Goal: Communication & Community: Connect with others

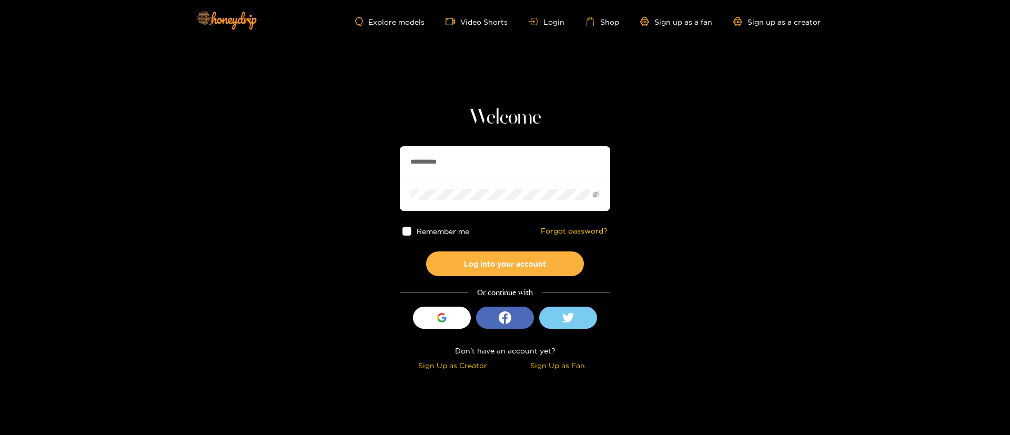
click at [465, 170] on input "**********" at bounding box center [505, 162] width 210 height 32
drag, startPoint x: 465, startPoint y: 170, endPoint x: 559, endPoint y: 161, distance: 94.0
click at [465, 170] on input "**********" at bounding box center [505, 162] width 210 height 32
paste input "text"
type input "******"
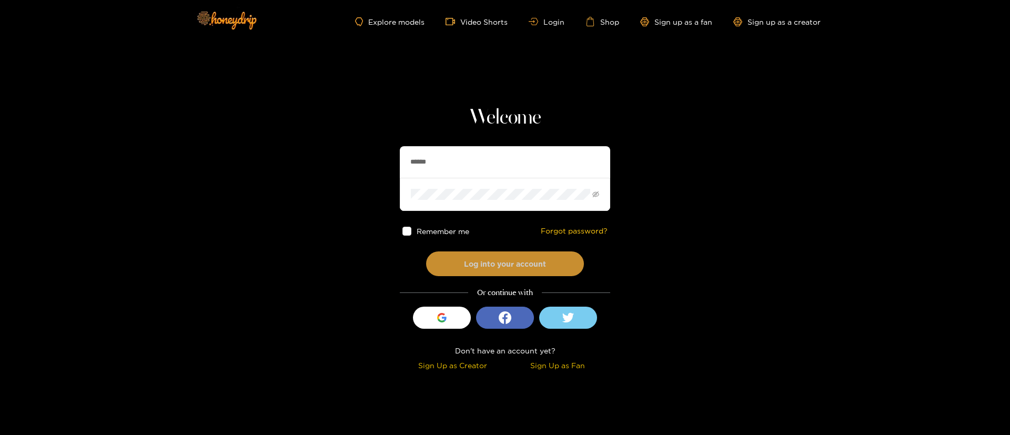
click at [511, 267] on button "Log into your account" at bounding box center [505, 263] width 158 height 25
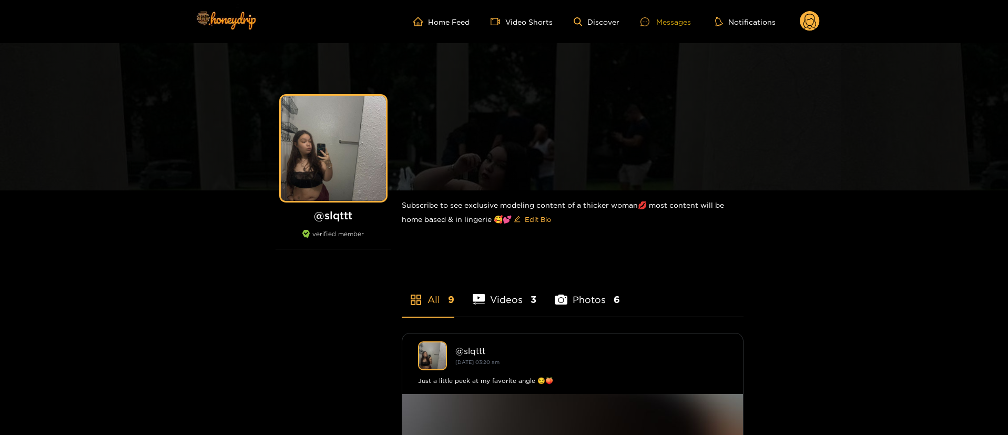
click at [656, 24] on div at bounding box center [649, 21] width 16 height 9
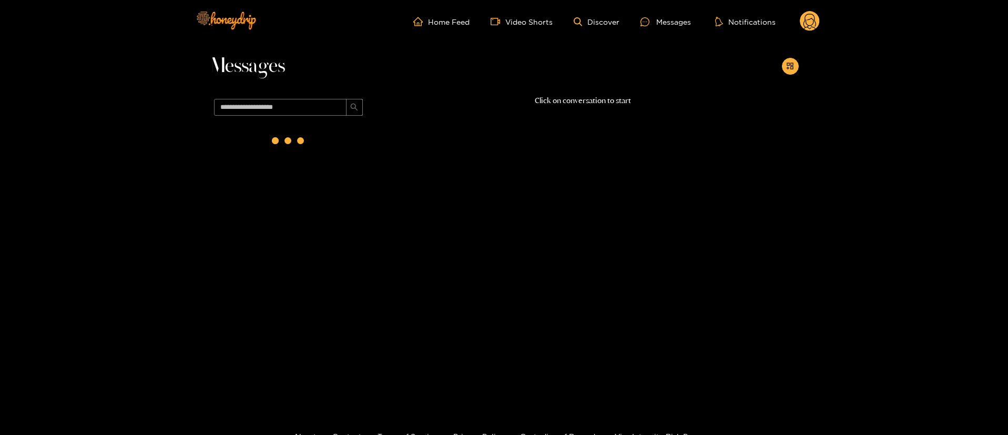
click at [799, 28] on ul "Home Feed Video Shorts Discover Messages Notifications" at bounding box center [616, 21] width 407 height 21
click at [804, 28] on circle at bounding box center [810, 21] width 20 height 20
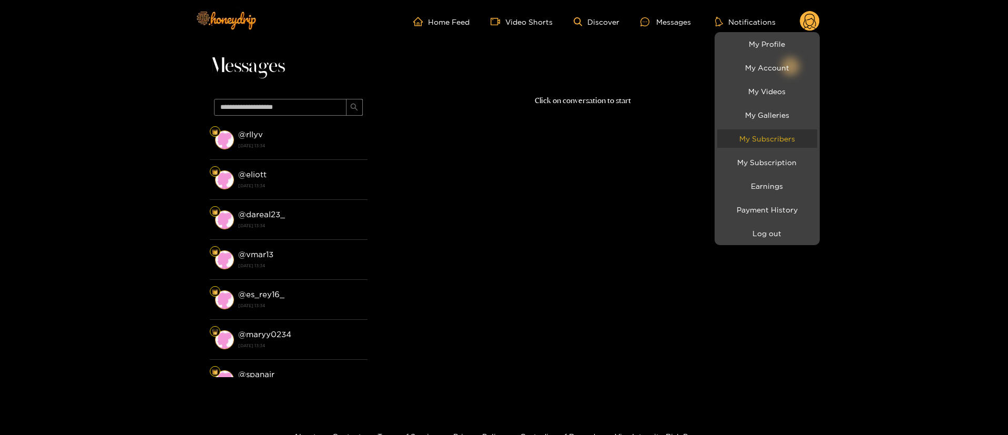
click at [755, 140] on link "My Subscribers" at bounding box center [768, 138] width 100 height 18
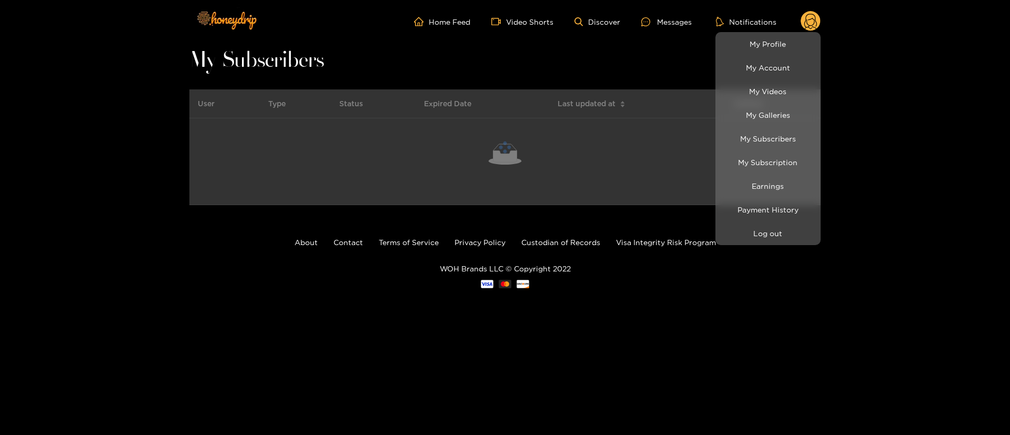
click at [49, 196] on div at bounding box center [505, 217] width 1010 height 435
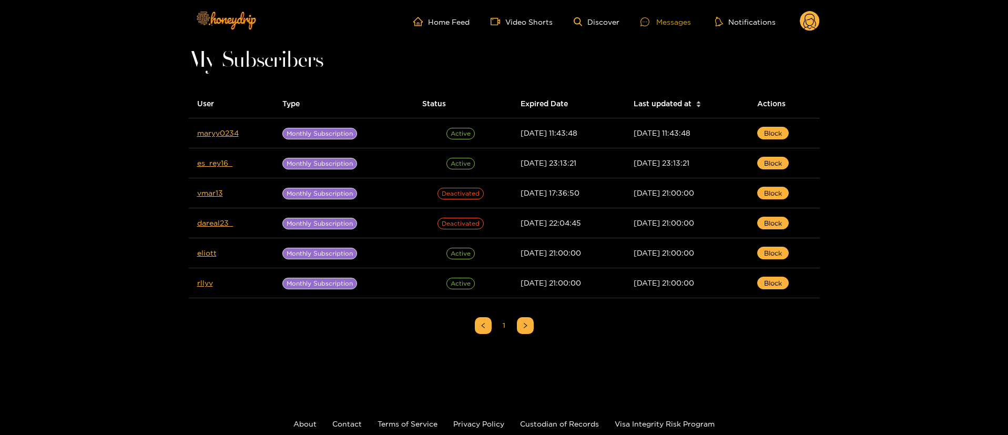
click at [671, 18] on div "Messages" at bounding box center [666, 22] width 50 height 12
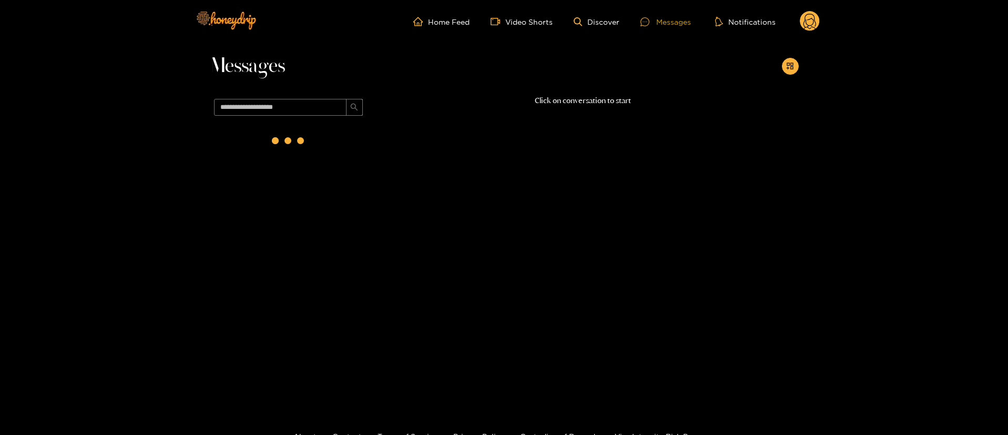
drag, startPoint x: 676, startPoint y: 21, endPoint x: 768, endPoint y: 43, distance: 94.7
click at [676, 21] on div "Messages" at bounding box center [666, 22] width 50 height 12
click at [786, 64] on button "button" at bounding box center [790, 66] width 17 height 17
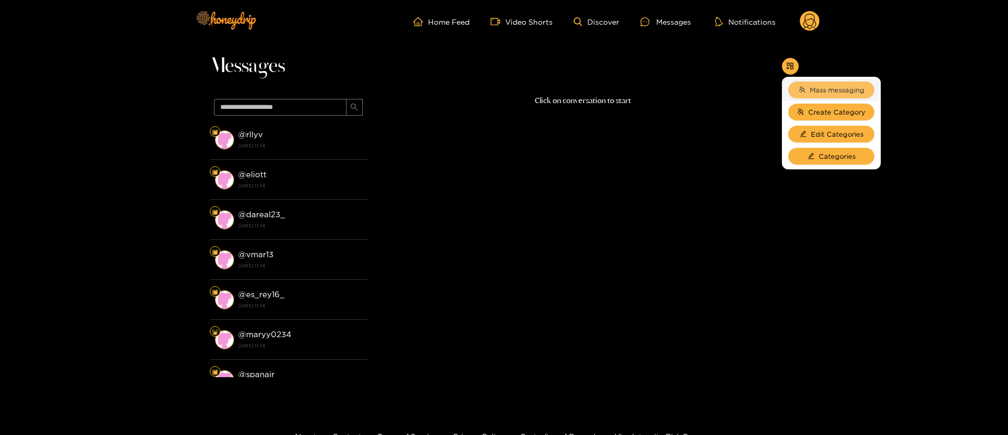
click at [813, 81] on li "Mass messaging" at bounding box center [831, 90] width 99 height 22
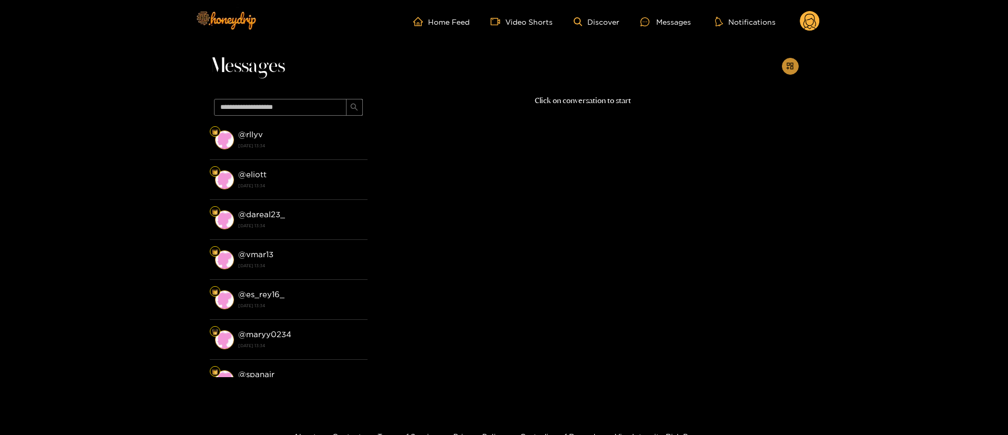
click at [791, 66] on icon "appstore-add" at bounding box center [790, 66] width 8 height 8
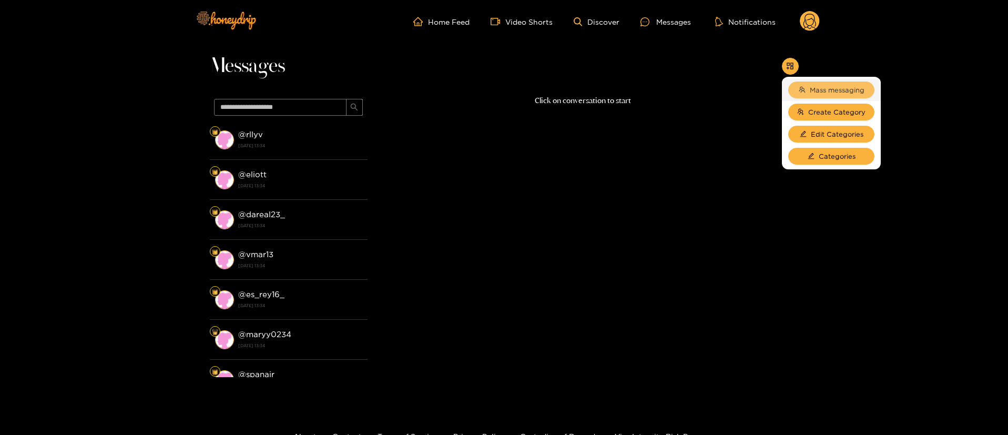
click at [824, 95] on button "Mass messaging" at bounding box center [832, 90] width 86 height 17
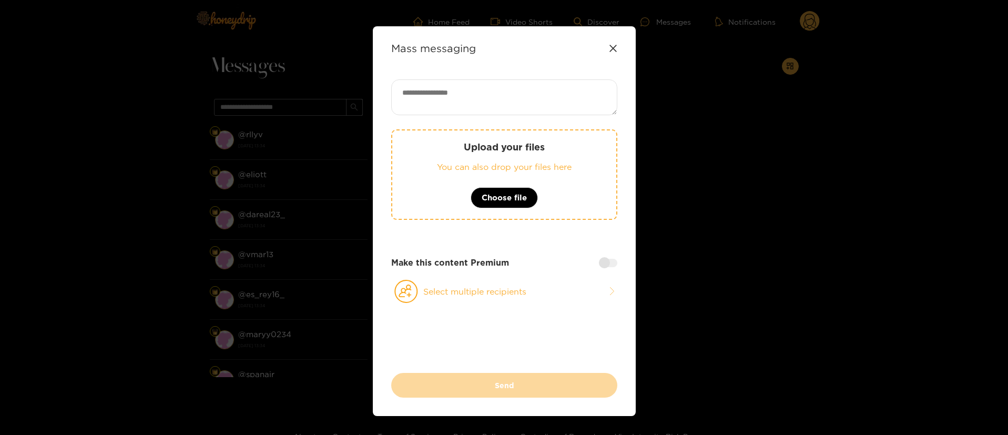
click at [538, 91] on textarea at bounding box center [504, 97] width 226 height 36
paste textarea "**********"
drag, startPoint x: 591, startPoint y: 91, endPoint x: 486, endPoint y: 93, distance: 105.2
click at [486, 93] on textarea "**********" at bounding box center [504, 97] width 226 height 36
paste textarea "**********"
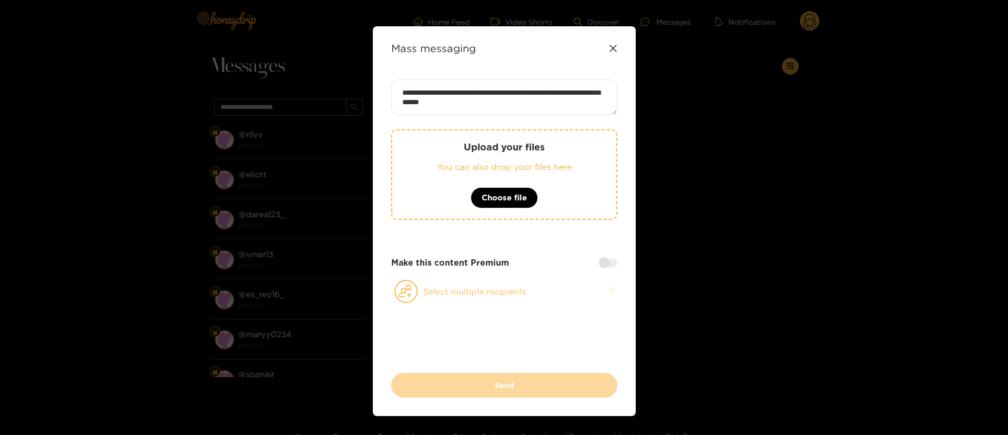
type textarea "**********"
click at [518, 297] on button "Select multiple recipients" at bounding box center [504, 291] width 226 height 24
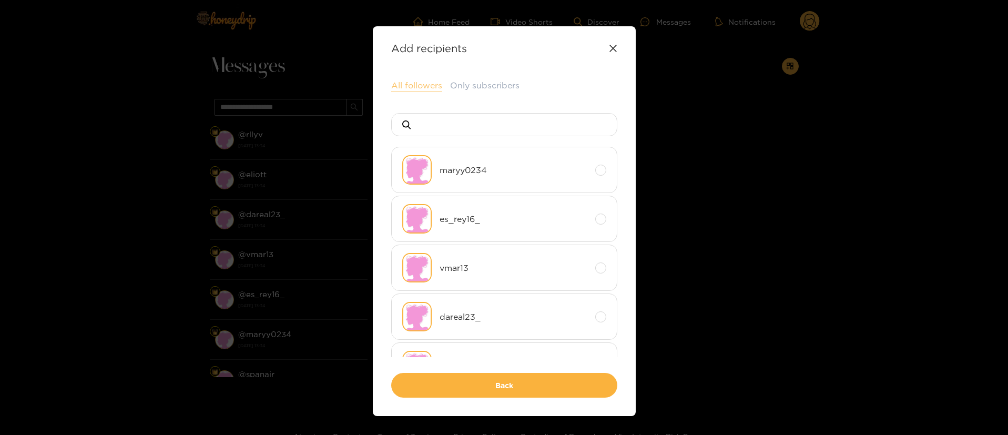
click at [401, 83] on button "All followers" at bounding box center [416, 85] width 51 height 13
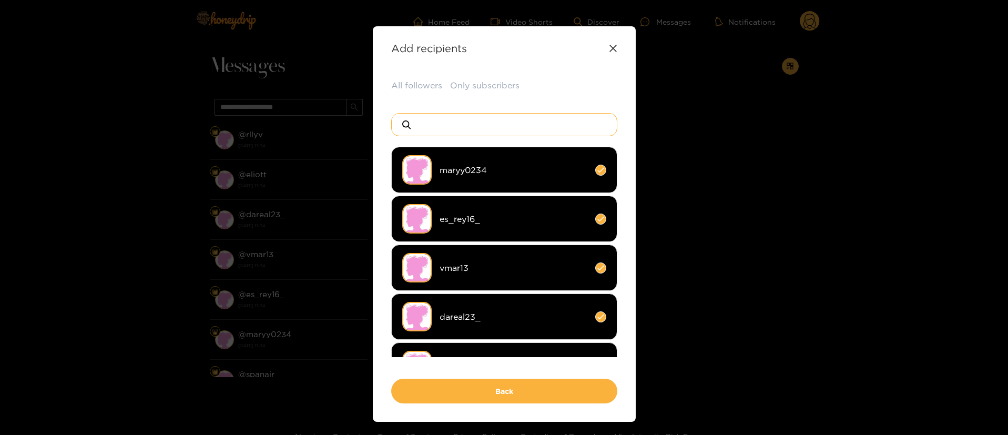
click at [532, 116] on input at bounding box center [508, 125] width 185 height 22
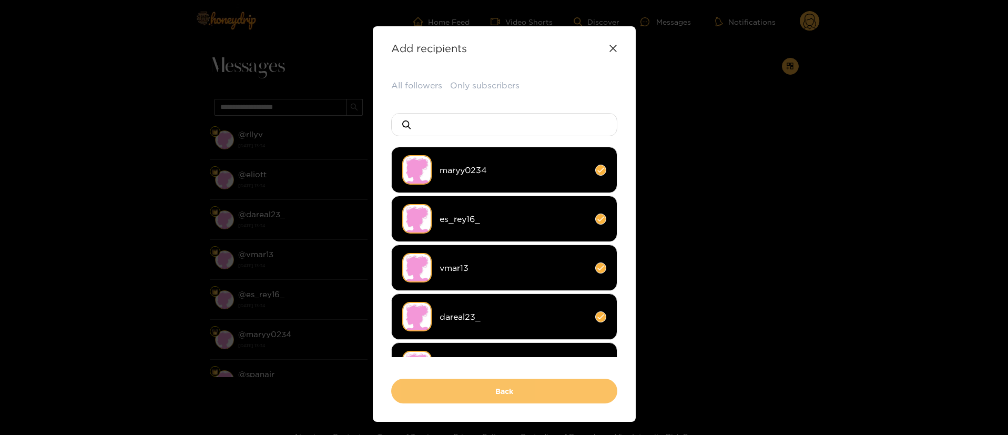
click at [526, 390] on button "Back" at bounding box center [504, 391] width 226 height 25
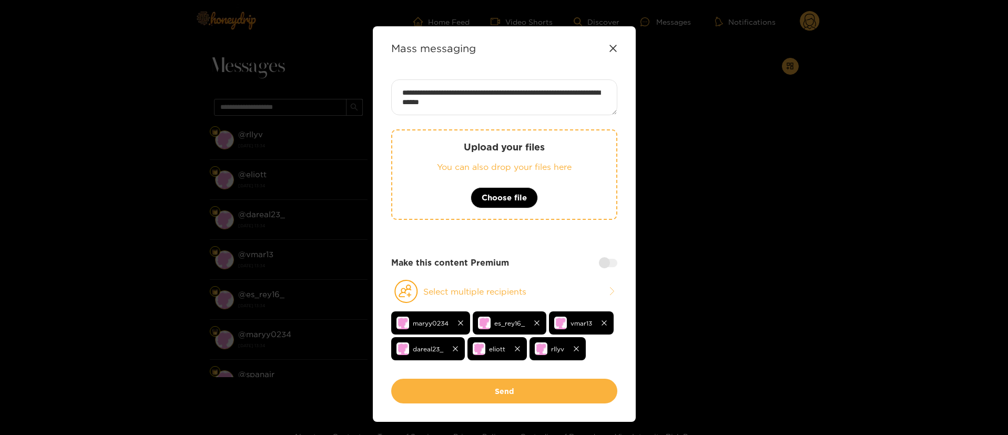
click at [614, 260] on div at bounding box center [608, 263] width 18 height 8
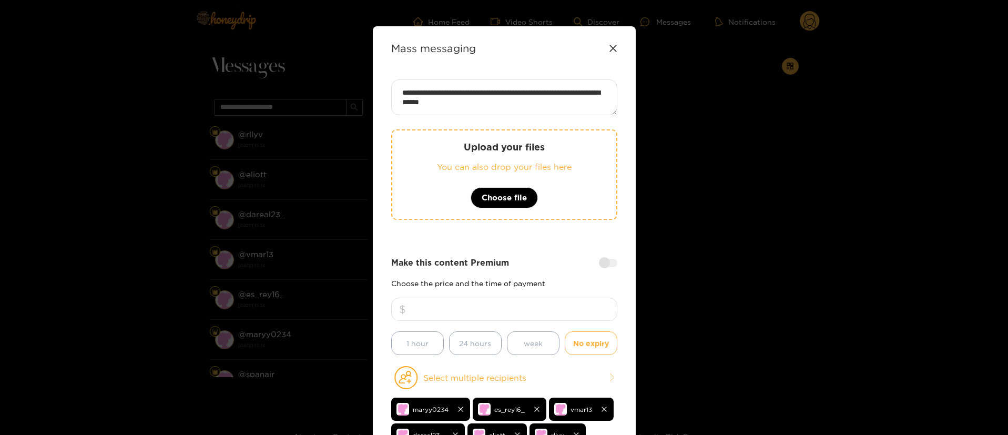
click at [557, 304] on input "number" at bounding box center [504, 309] width 226 height 23
type input "**"
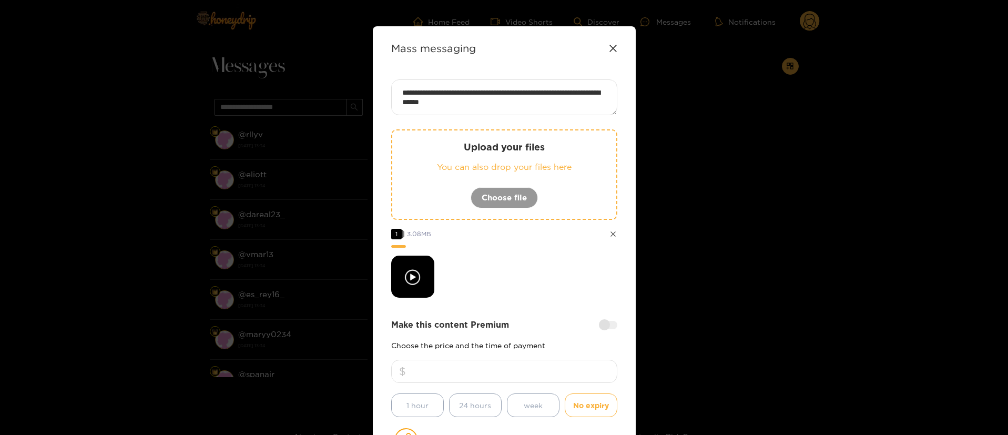
click at [515, 281] on div at bounding box center [504, 277] width 226 height 42
click at [521, 259] on div at bounding box center [504, 277] width 226 height 42
click at [497, 284] on div at bounding box center [504, 277] width 226 height 42
drag, startPoint x: 523, startPoint y: 306, endPoint x: 528, endPoint y: 293, distance: 13.3
click at [527, 304] on div "**********" at bounding box center [504, 303] width 226 height 448
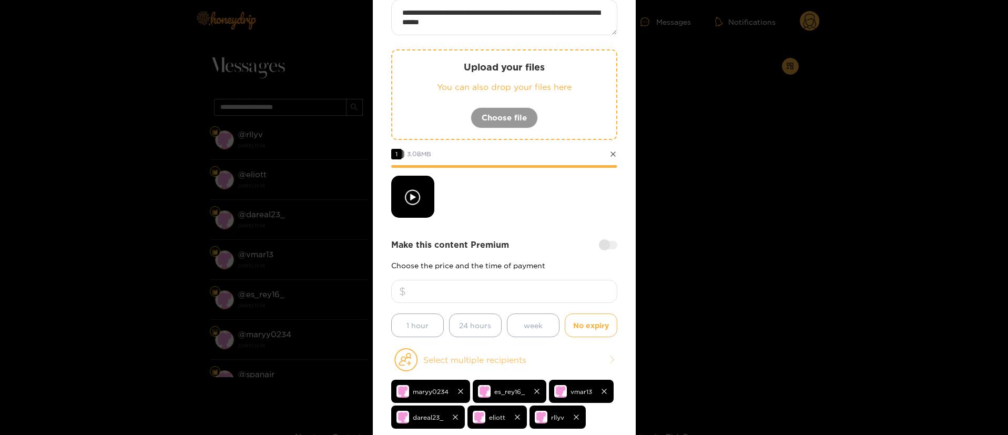
scroll to position [158, 0]
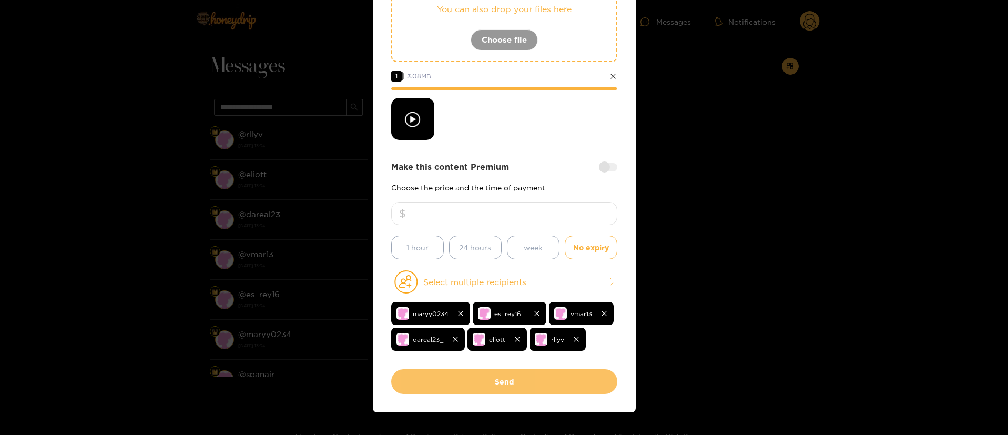
click at [486, 385] on button "Send" at bounding box center [504, 381] width 226 height 25
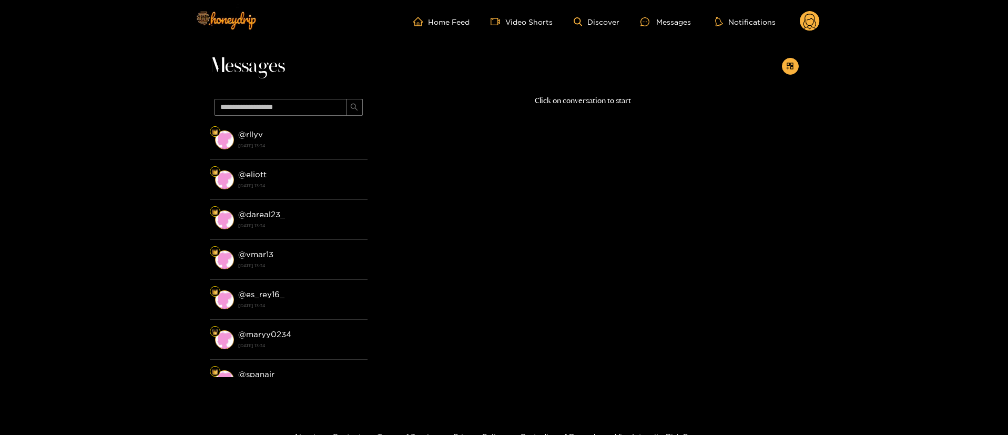
click at [804, 23] on icon at bounding box center [810, 23] width 13 height 18
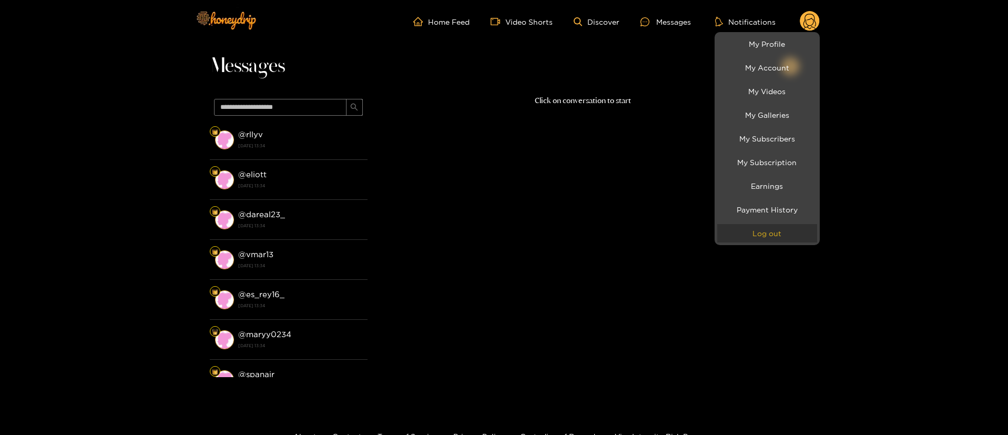
click at [762, 237] on button "Log out" at bounding box center [768, 233] width 100 height 18
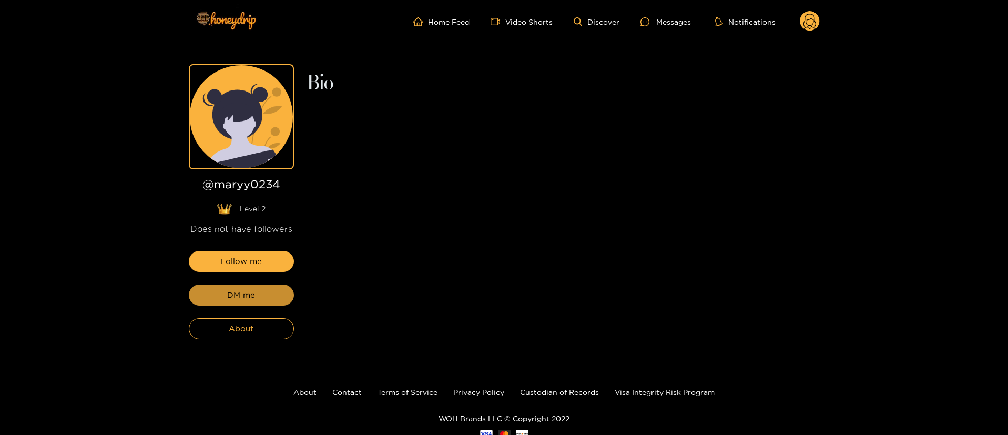
click at [252, 302] on button "DM me" at bounding box center [241, 295] width 105 height 21
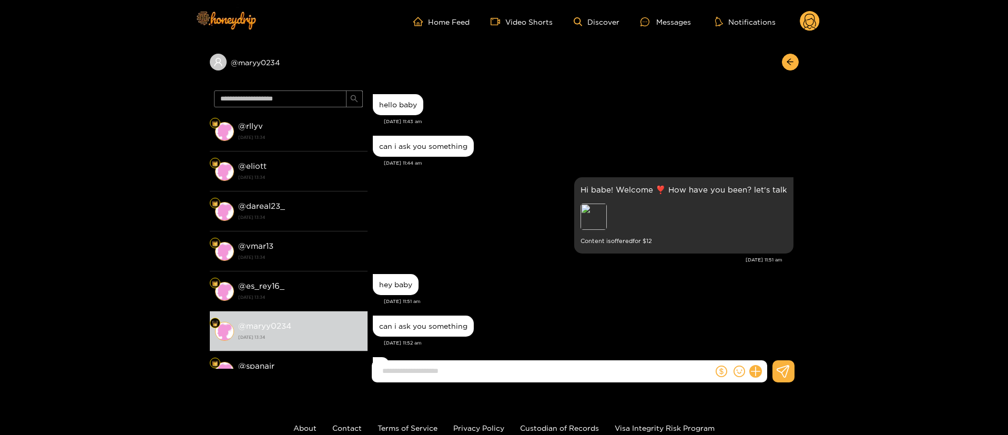
scroll to position [681, 0]
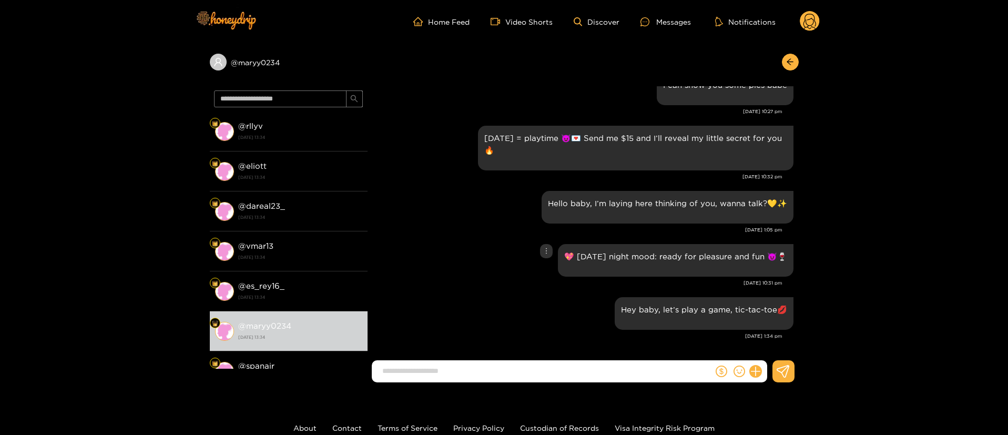
click at [506, 259] on div "💖 [DATE] night mood: ready for pleasure and fun 😈🍷" at bounding box center [583, 260] width 421 height 38
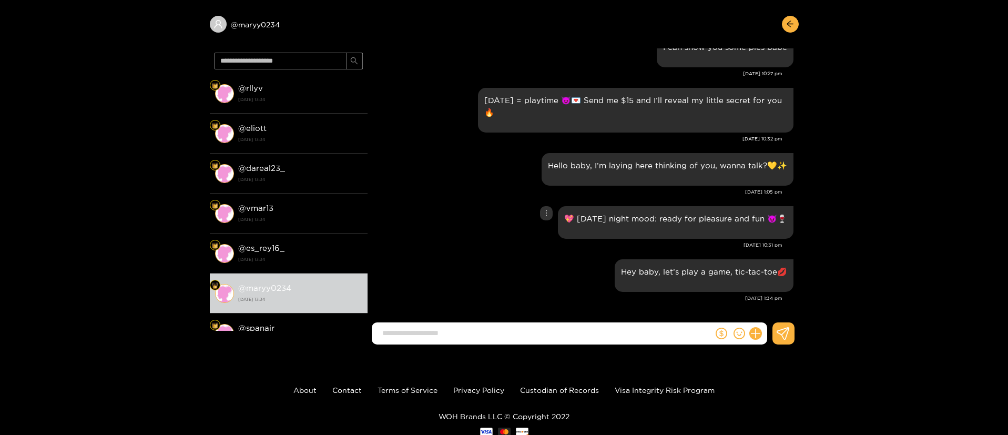
scroll to position [70, 0]
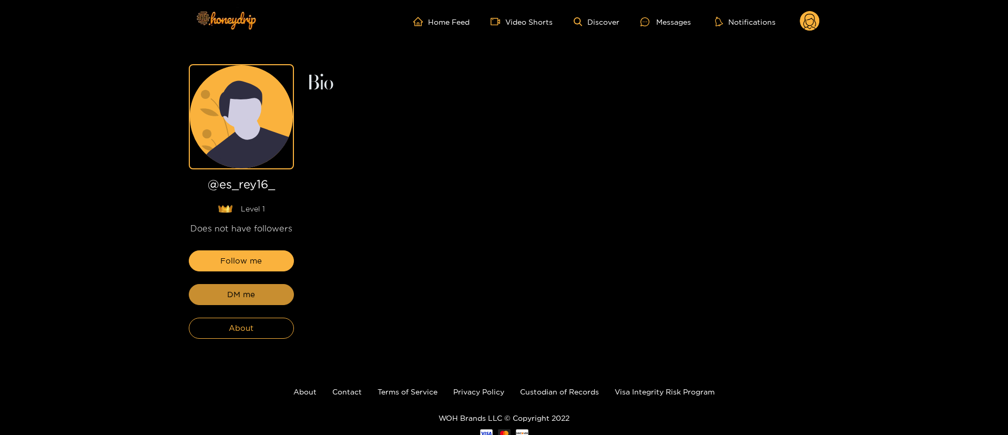
click at [252, 302] on button "DM me" at bounding box center [241, 294] width 105 height 21
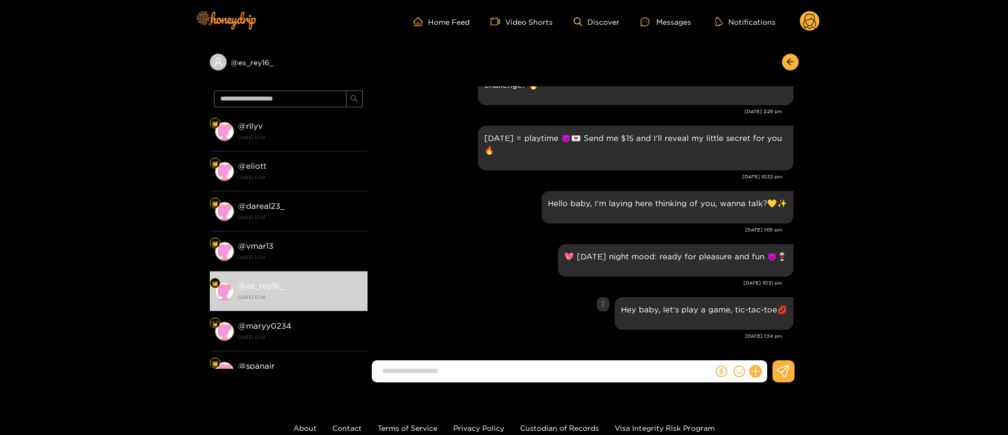
click at [486, 312] on div "Hey baby, let’s play a game, tic-tac-toe💋" at bounding box center [583, 314] width 421 height 38
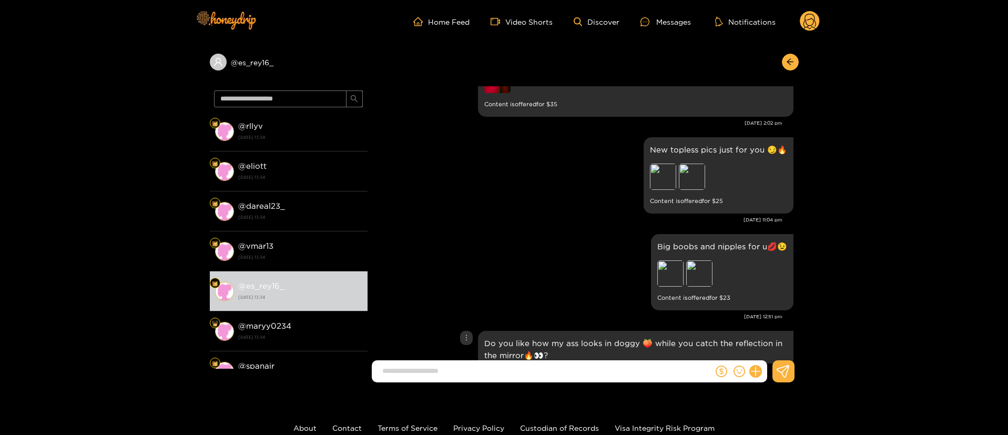
scroll to position [350, 0]
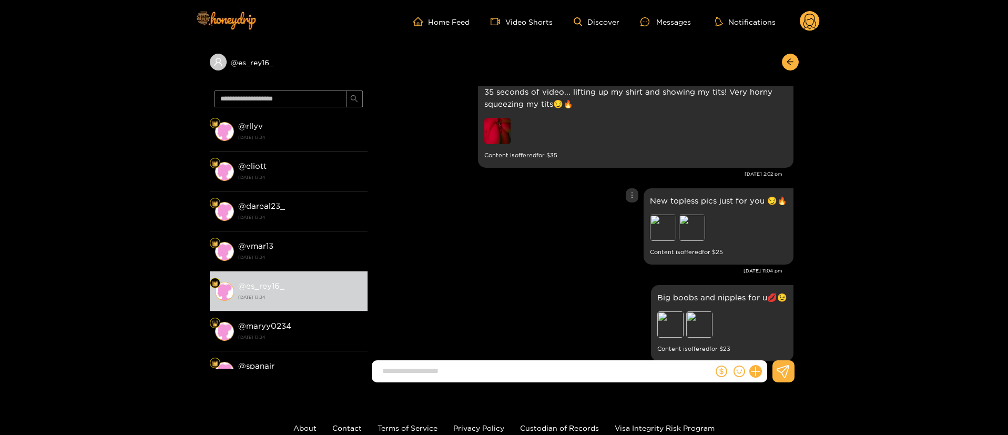
click at [544, 264] on div "New topless pics just for you 😏🔥 Preview Preview Content is offered for $ 25" at bounding box center [583, 227] width 421 height 82
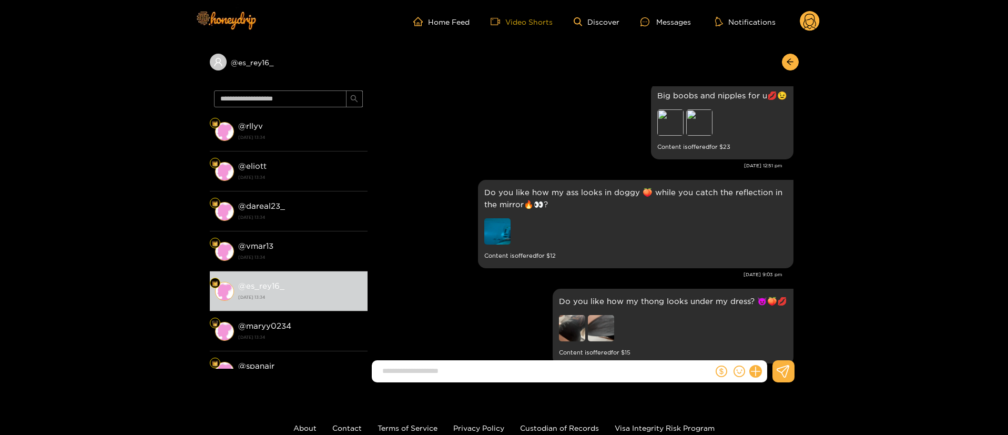
scroll to position [1455, 0]
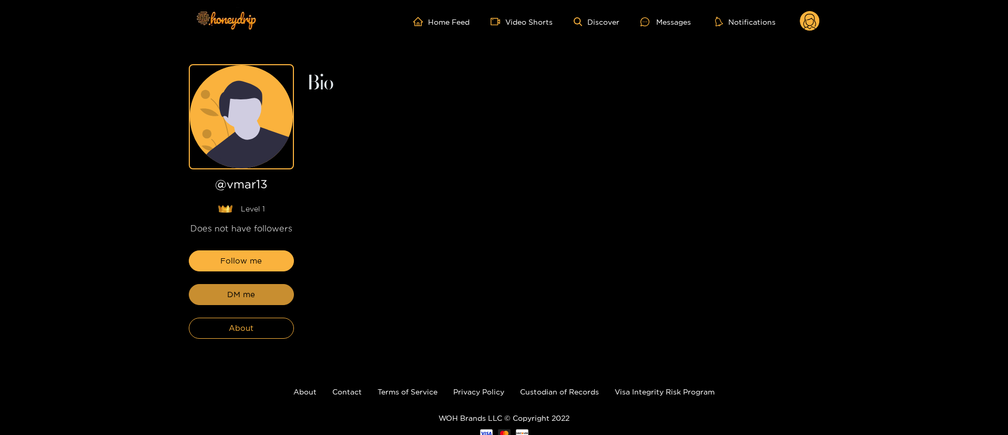
click at [252, 302] on button "DM me" at bounding box center [241, 294] width 105 height 21
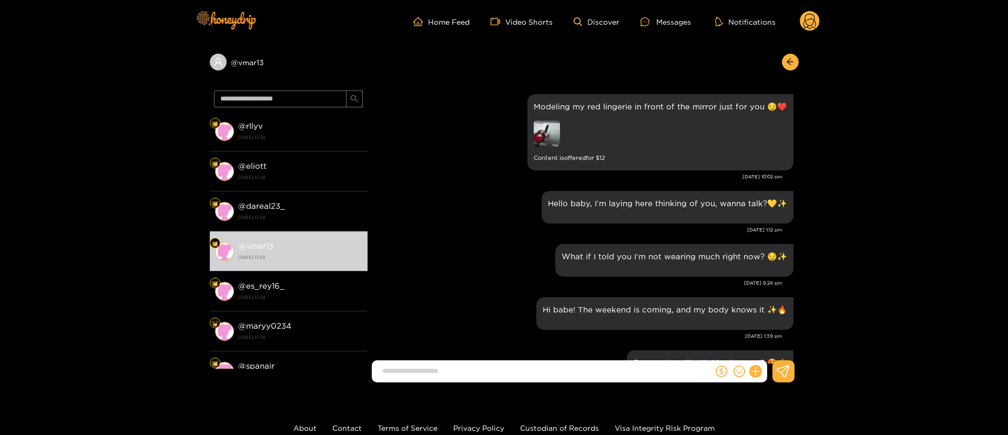
scroll to position [1525, 0]
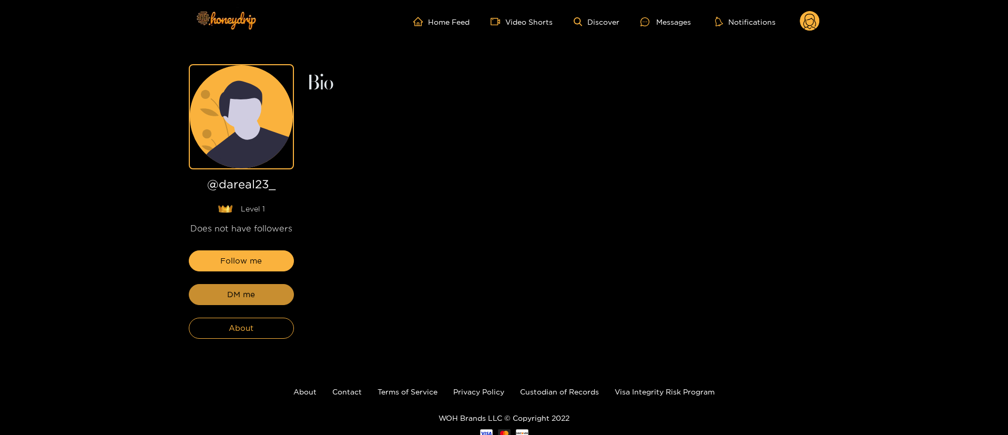
click at [254, 298] on span "DM me" at bounding box center [241, 294] width 28 height 13
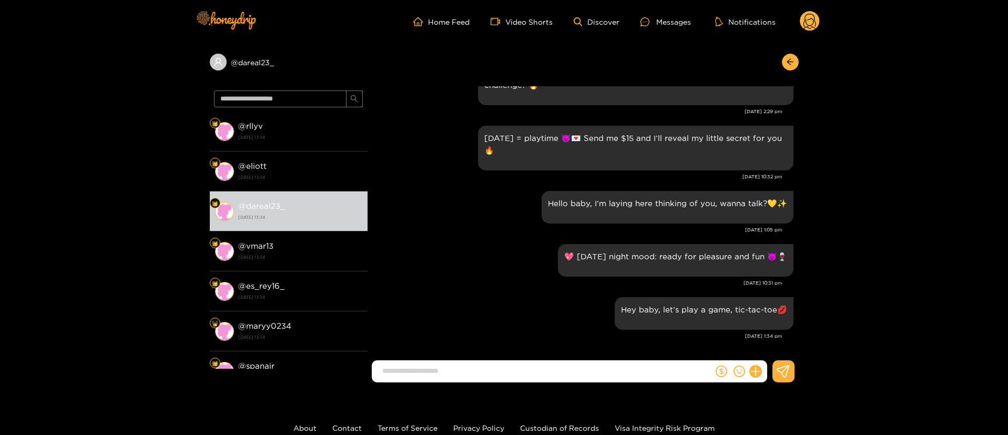
click at [505, 229] on div "[DATE] 1:05 pm" at bounding box center [578, 229] width 410 height 7
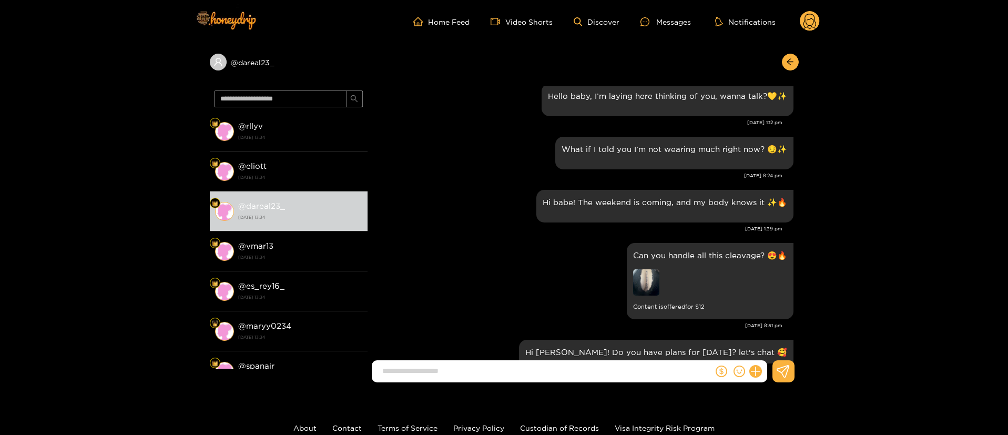
scroll to position [1874, 0]
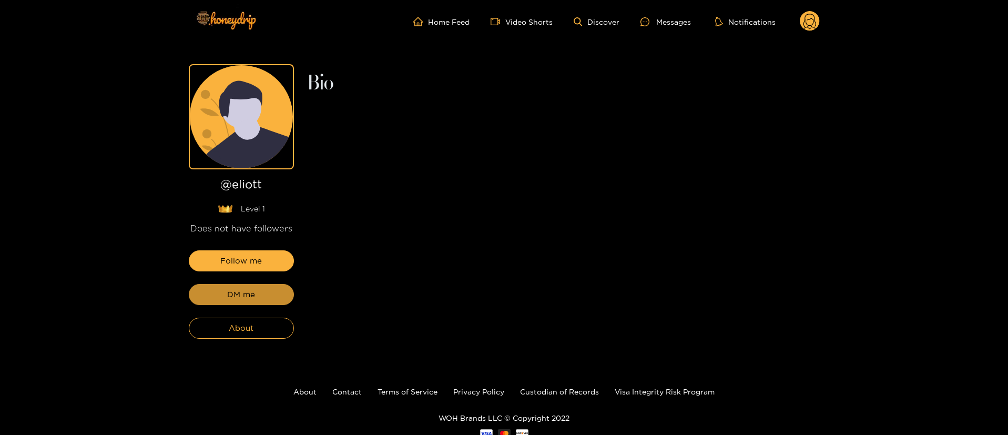
click at [254, 298] on span "DM me" at bounding box center [241, 294] width 28 height 13
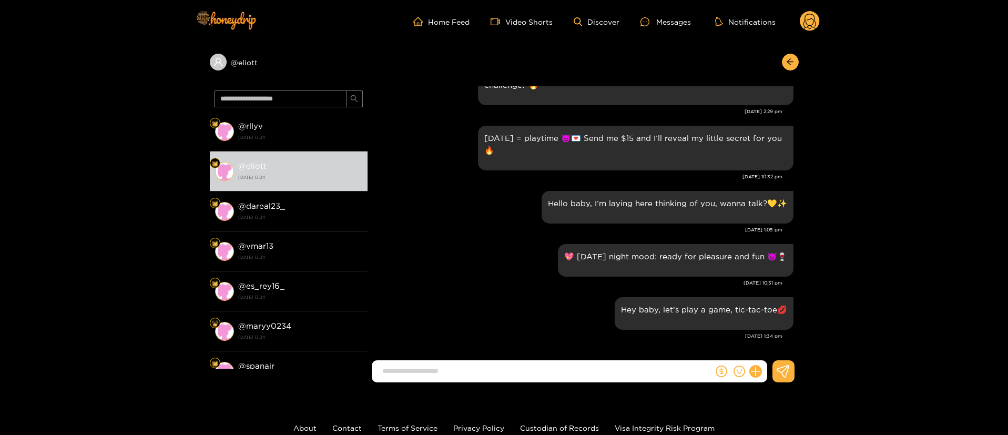
click at [438, 171] on div "[DATE] = playtime 😈💌 Send me $15 and I’ll reveal my little secret for you 🔥" at bounding box center [583, 148] width 421 height 50
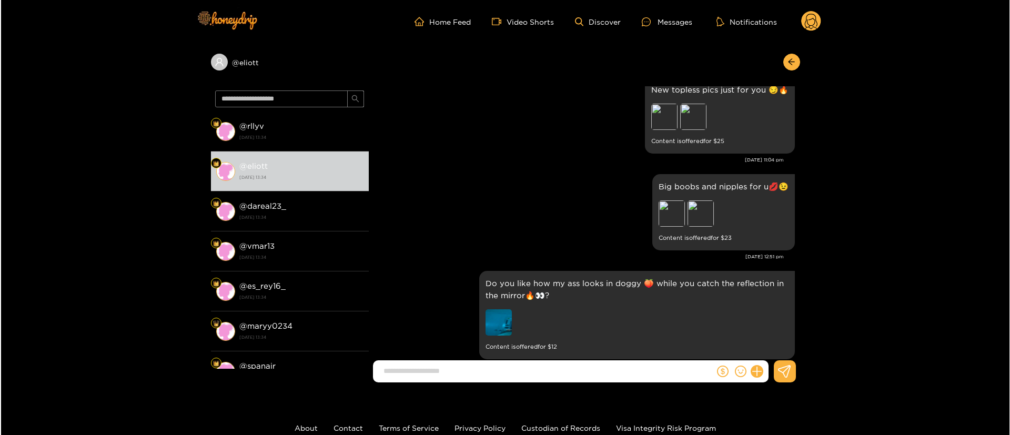
scroll to position [500, 0]
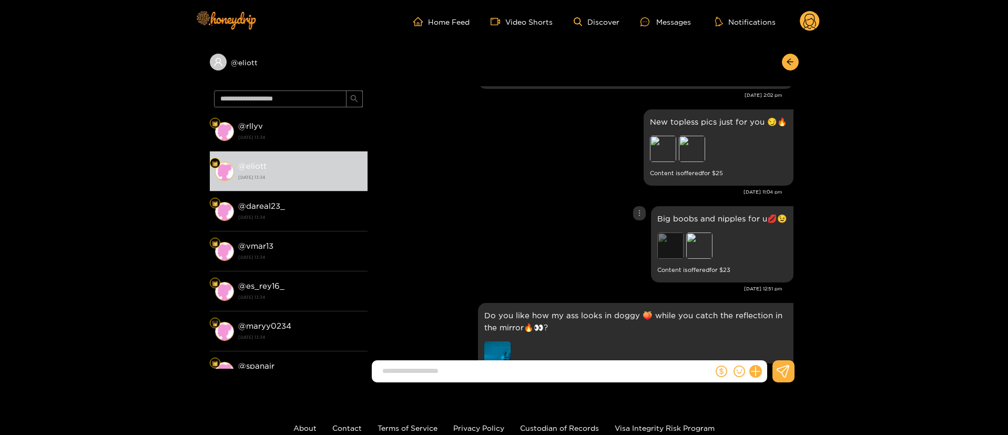
click at [677, 258] on div "Preview" at bounding box center [671, 246] width 26 height 26
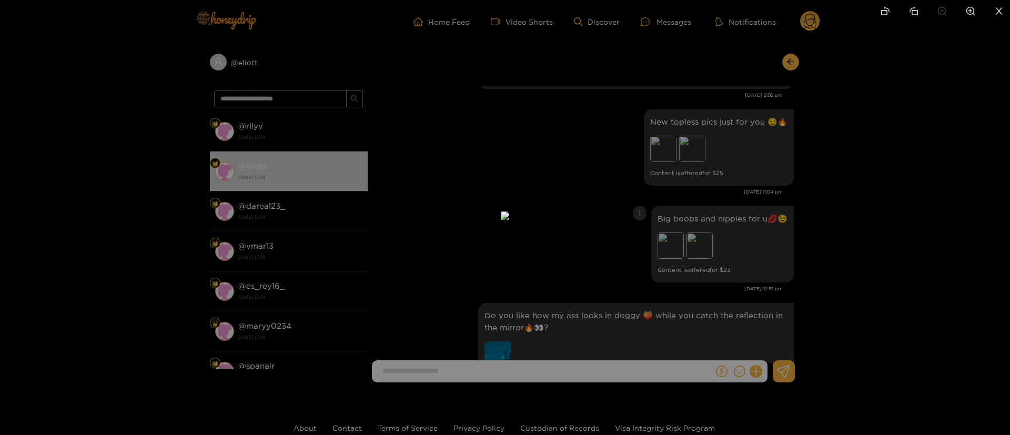
click at [862, 224] on div at bounding box center [505, 217] width 1010 height 435
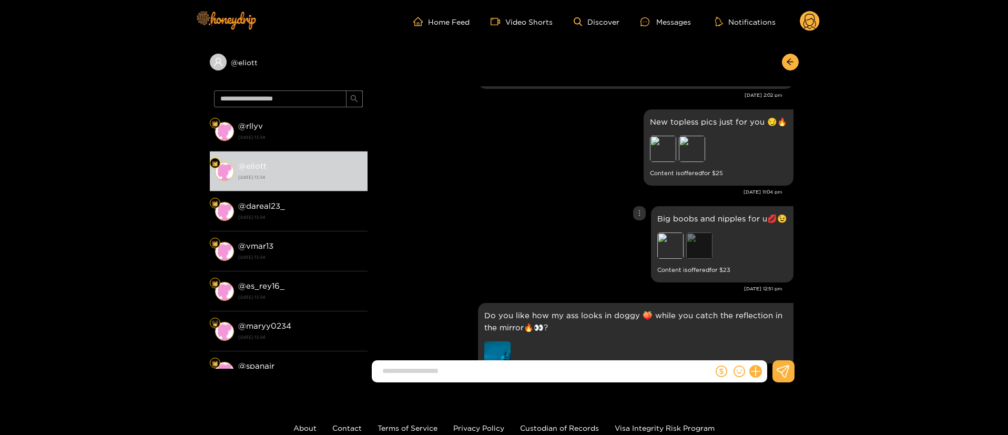
click at [704, 249] on div "Preview" at bounding box center [699, 246] width 26 height 26
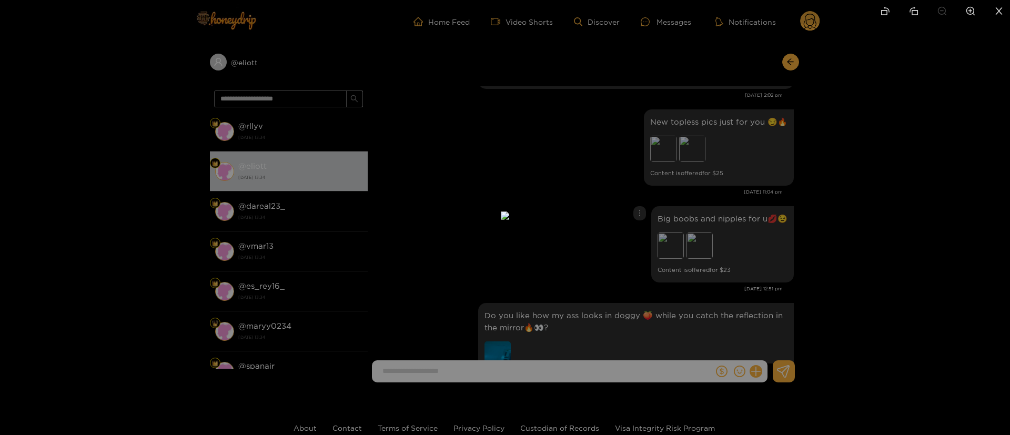
click at [963, 225] on div at bounding box center [505, 217] width 1010 height 435
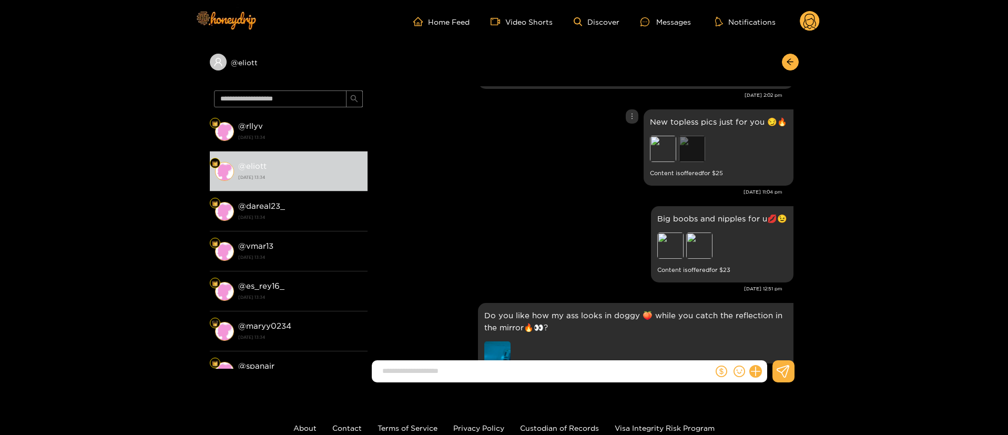
click at [693, 151] on div "Preview" at bounding box center [692, 149] width 26 height 26
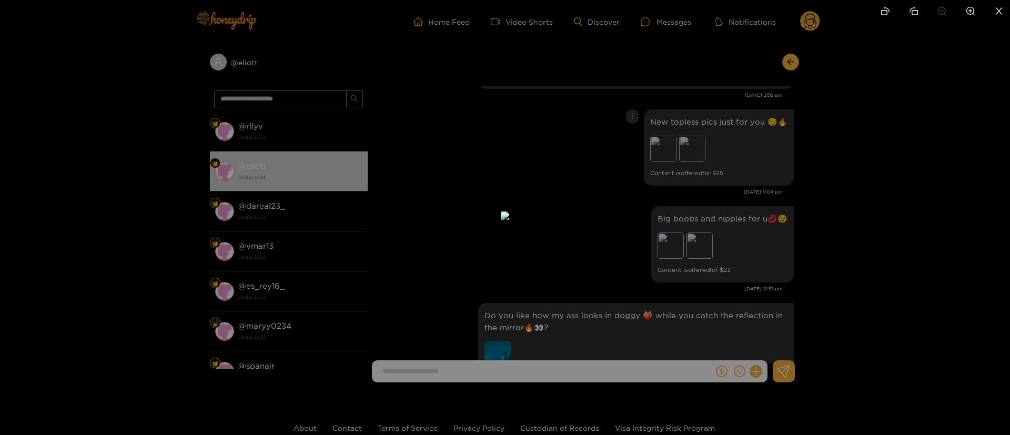
click at [858, 217] on div at bounding box center [505, 217] width 1010 height 435
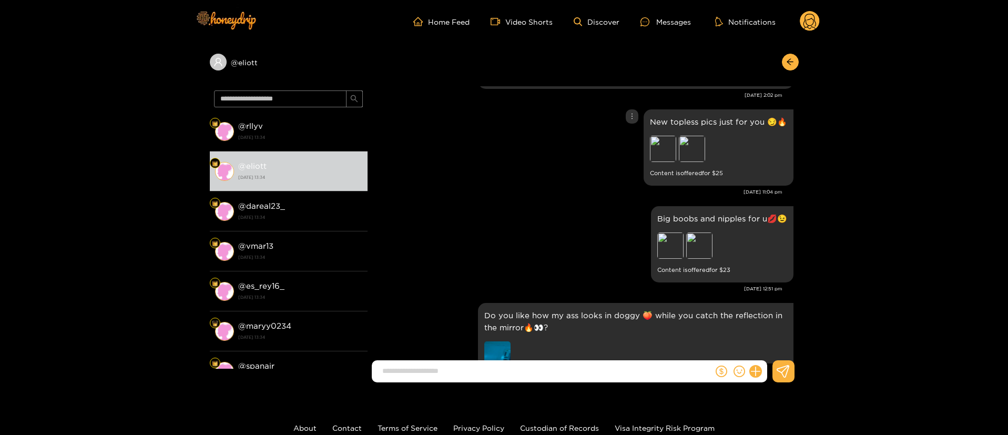
click at [646, 160] on div "New topless pics just for you 😏🔥 Preview Preview Content is offered for $ 25" at bounding box center [719, 147] width 150 height 76
click at [647, 159] on div "New topless pics just for you 😏🔥 Preview Preview Content is offered for $ 25" at bounding box center [719, 147] width 150 height 76
click at [690, 158] on div "Preview" at bounding box center [692, 149] width 26 height 26
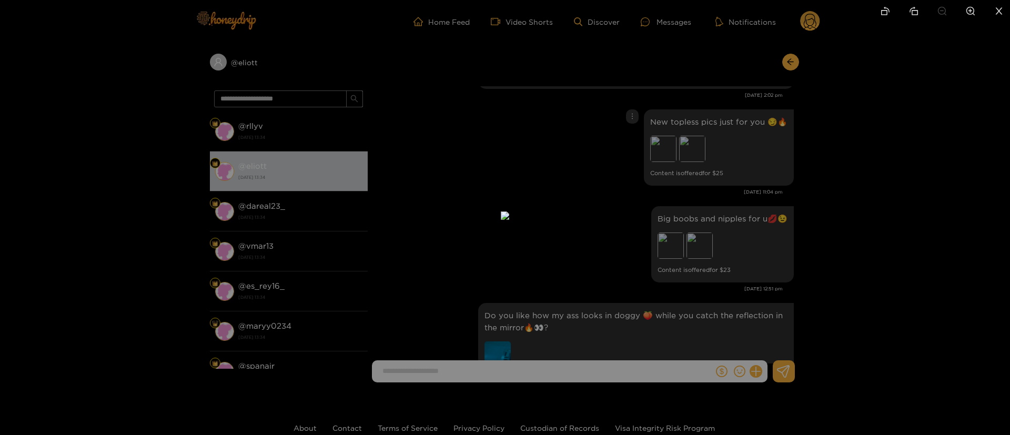
click at [509, 211] on img at bounding box center [505, 215] width 8 height 8
click at [874, 175] on div at bounding box center [505, 217] width 1010 height 435
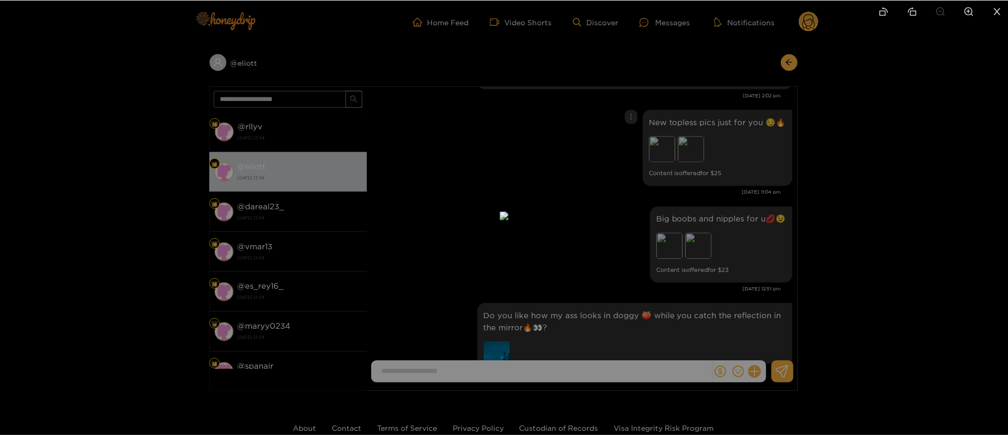
scroll to position [1525, 0]
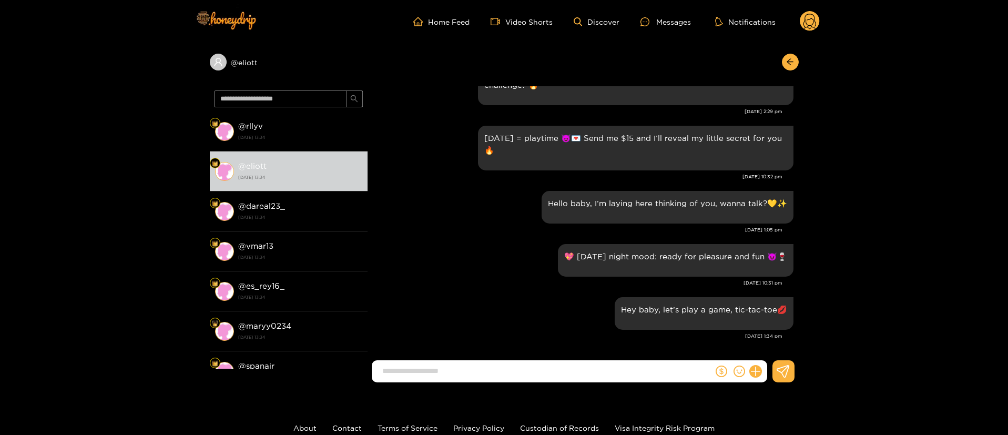
click at [503, 249] on div "💖 [DATE] night mood: ready for pleasure and fun 😈🍷" at bounding box center [583, 260] width 421 height 38
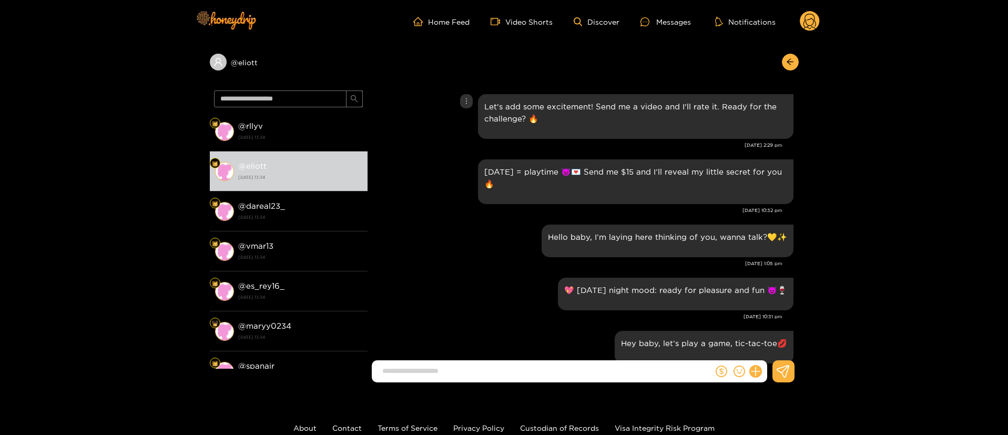
scroll to position [3241, 0]
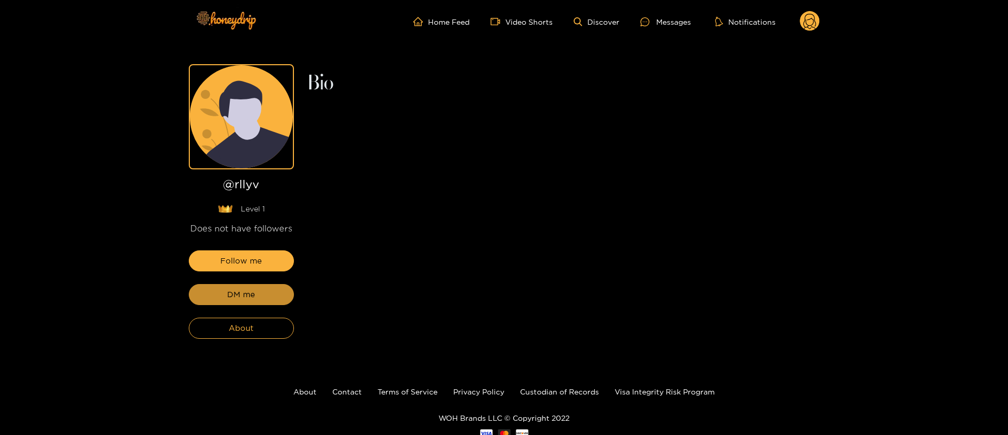
click at [254, 297] on span "DM me" at bounding box center [241, 294] width 28 height 13
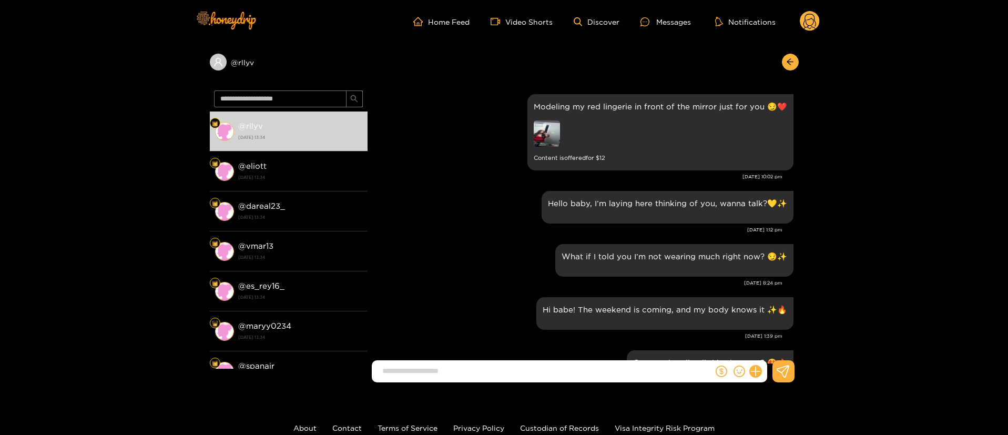
scroll to position [1525, 0]
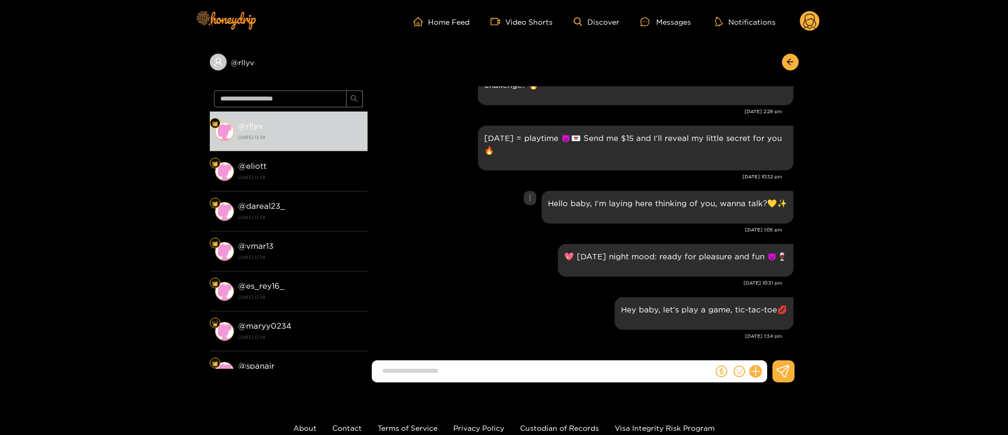
drag, startPoint x: 461, startPoint y: 207, endPoint x: 463, endPoint y: 185, distance: 21.7
click at [460, 209] on div "Hello baby, I’m laying here thinking of you, wanna talk?💛✨" at bounding box center [583, 207] width 421 height 38
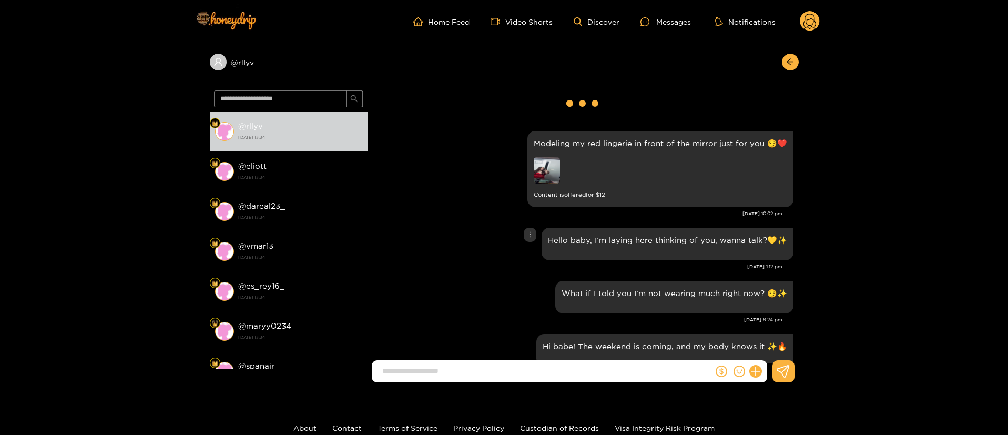
scroll to position [0, 0]
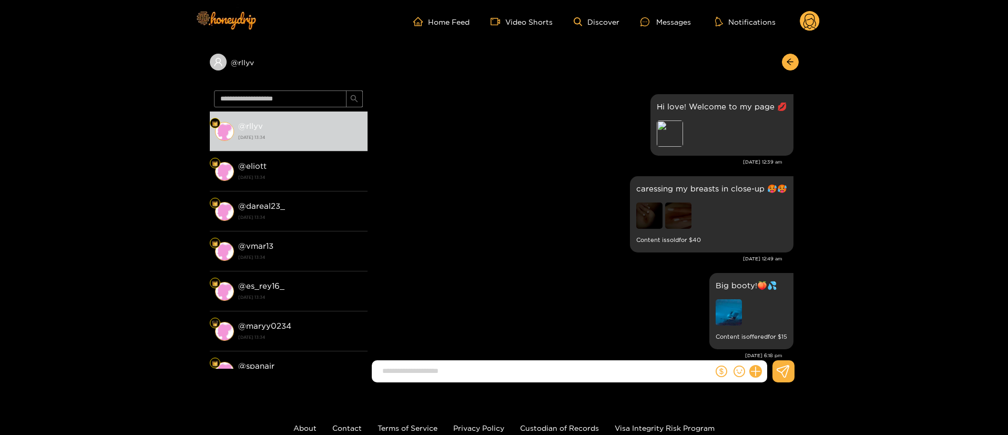
click at [532, 215] on div "caressing my breasts in close-up 🥵🥵 Content is sold for $ 40" at bounding box center [583, 215] width 421 height 82
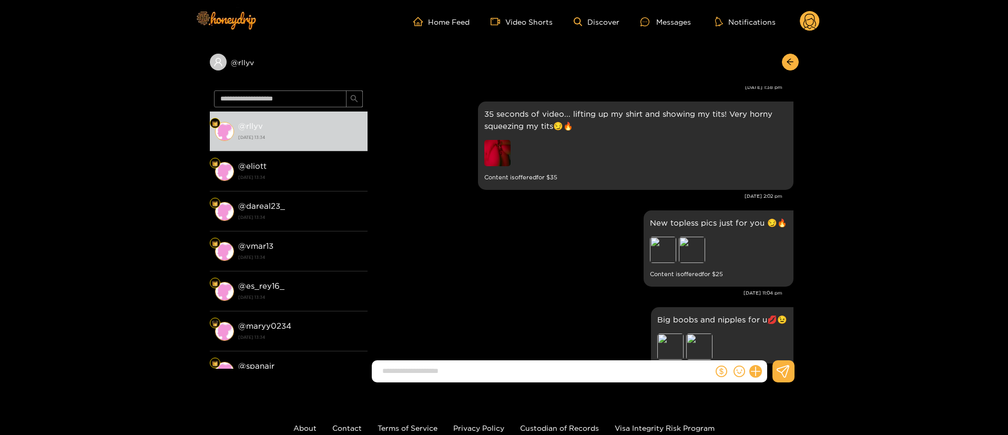
scroll to position [2367, 0]
